Goal: Task Accomplishment & Management: Manage account settings

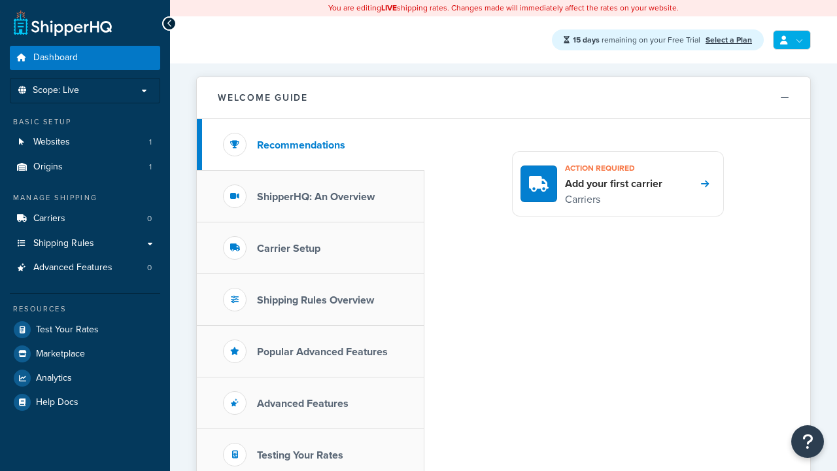
click at [790, 40] on link at bounding box center [792, 40] width 38 height 20
click at [0, 0] on span "My Profile" at bounding box center [0, 0] width 0 height 0
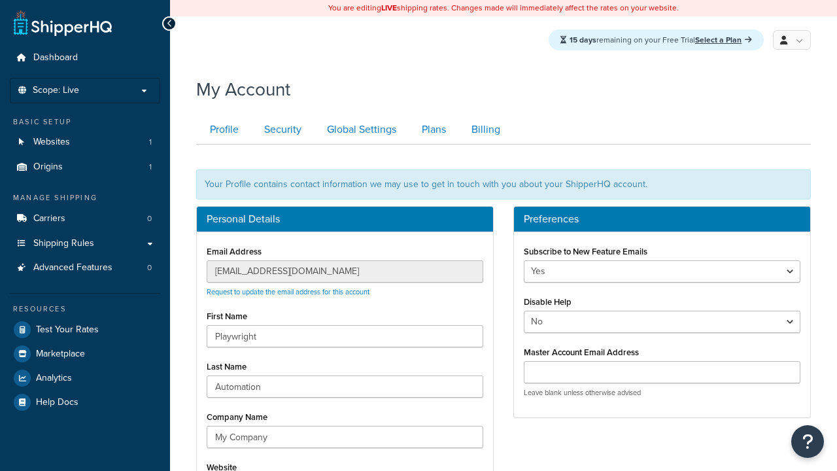
scroll to position [145, 0]
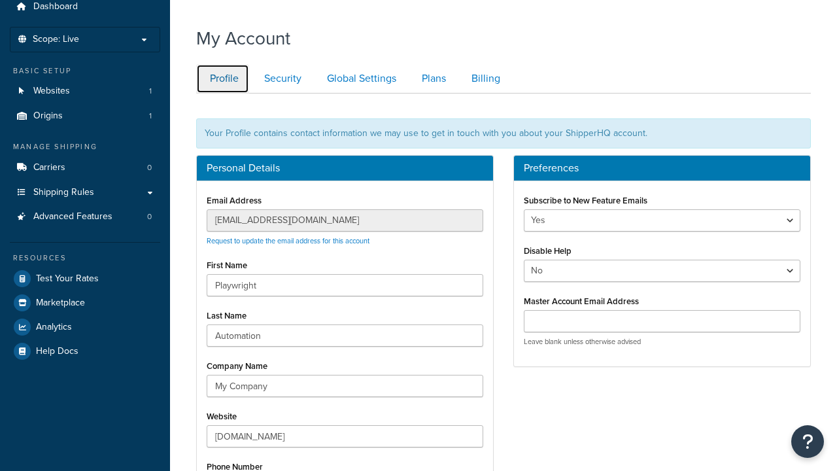
click at [222, 94] on link "Profile" at bounding box center [222, 78] width 53 height 29
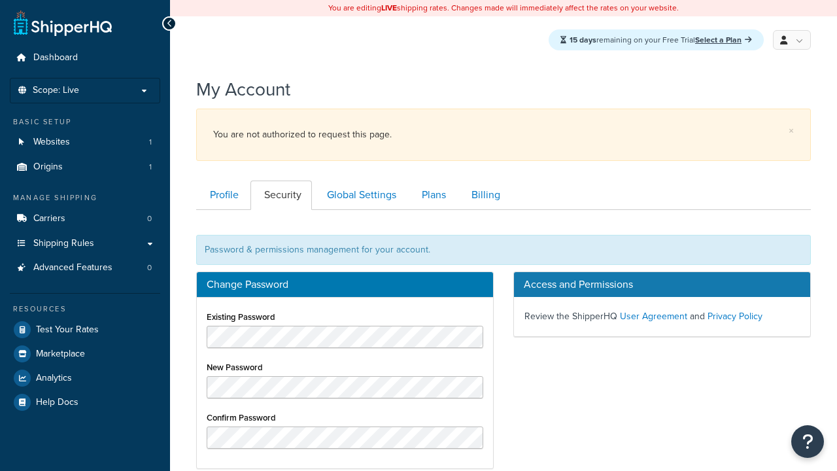
scroll to position [211, 0]
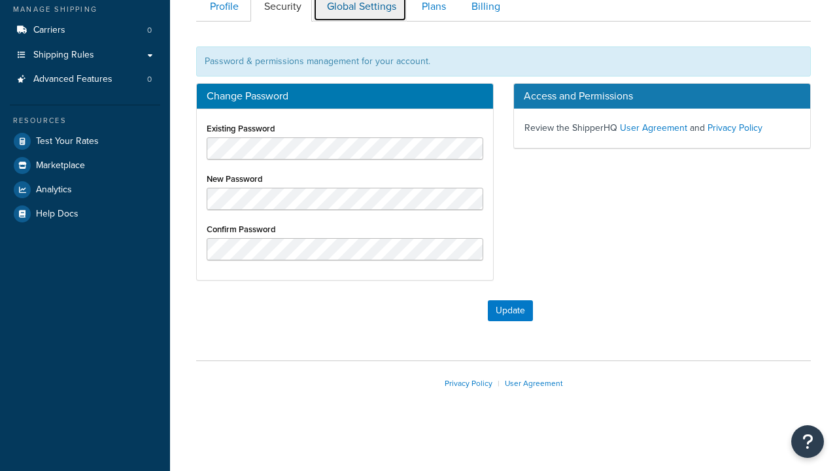
click at [360, 14] on link "Global Settings" at bounding box center [360, 6] width 94 height 29
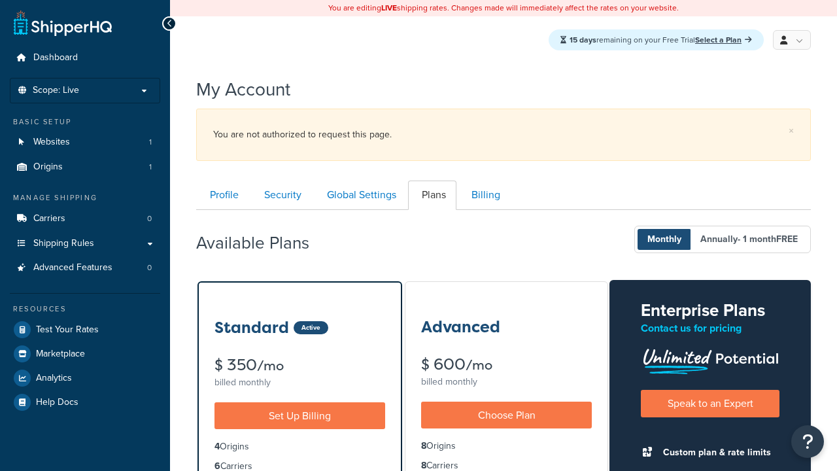
scroll to position [211, 0]
